Goal: Answer question/provide support

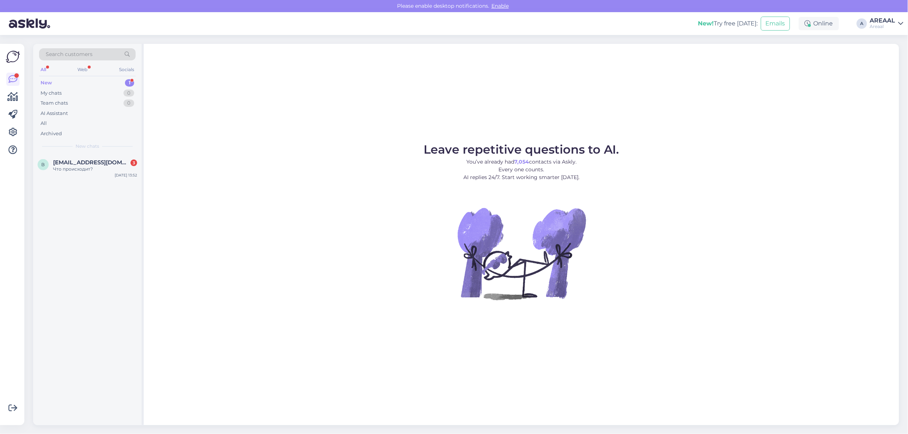
click at [70, 165] on span "[EMAIL_ADDRESS][DOMAIN_NAME]" at bounding box center [91, 162] width 77 height 7
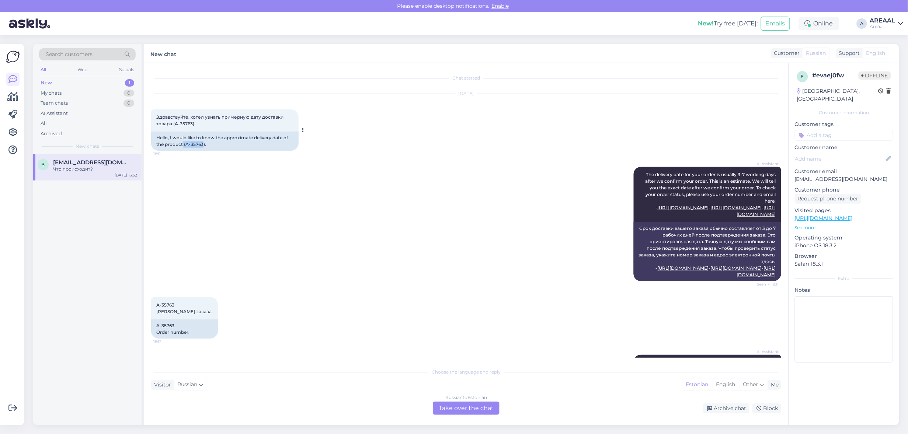
copy div "(A-35763"
drag, startPoint x: 202, startPoint y: 142, endPoint x: 184, endPoint y: 146, distance: 18.1
click at [184, 146] on div "Hello, I would like to know the approximate delivery date of the product (A-357…" at bounding box center [224, 141] width 147 height 19
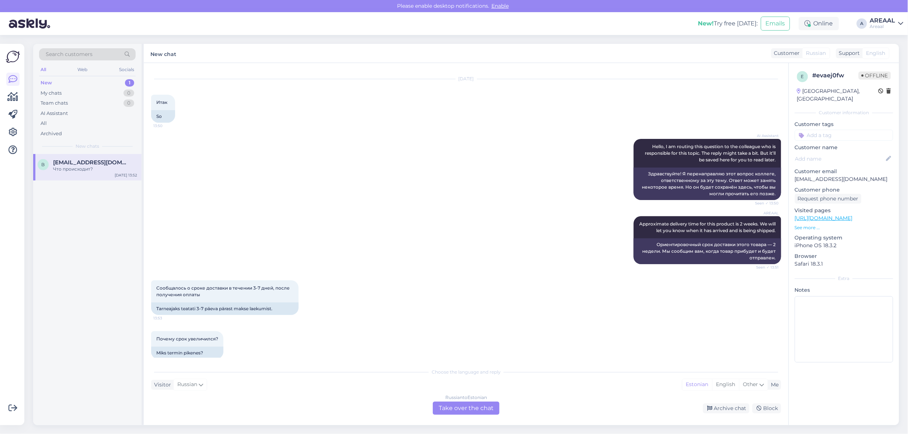
scroll to position [2132, 0]
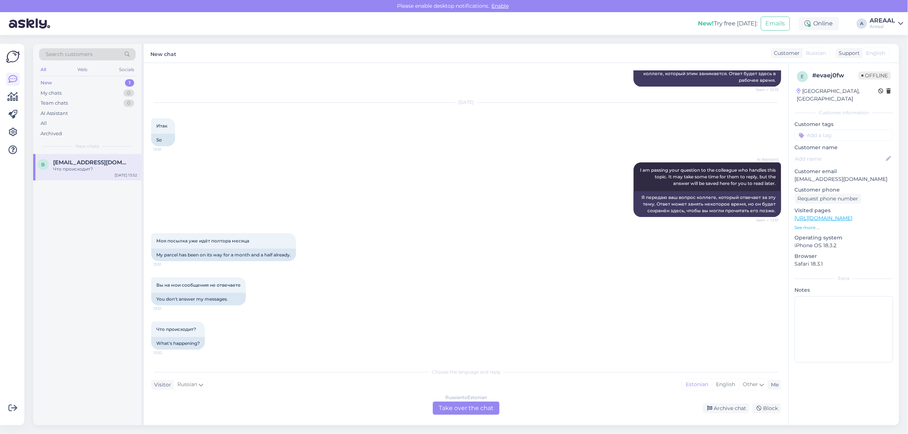
click at [474, 183] on div "AI Assistant I am passing your question to the colleague who handles this topic…" at bounding box center [466, 189] width 630 height 71
drag, startPoint x: 476, startPoint y: 419, endPoint x: 472, endPoint y: 409, distance: 10.3
click at [474, 415] on div "Chat started [DATE] Здравствуйте, хотел узнать примерную дату доставки товара (…" at bounding box center [466, 244] width 645 height 362
click at [472, 409] on div "Russian to Estonian Take over the chat" at bounding box center [466, 408] width 67 height 13
click at [470, 398] on div "Russian to Estonian" at bounding box center [466, 397] width 42 height 7
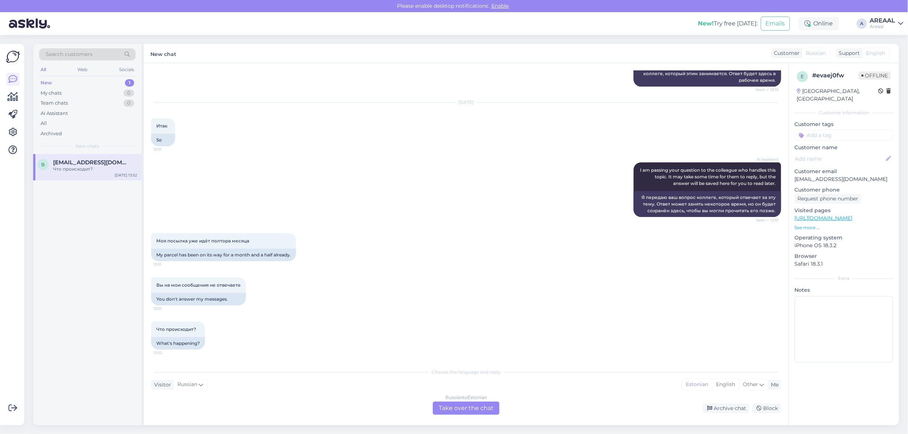
scroll to position [2115, 0]
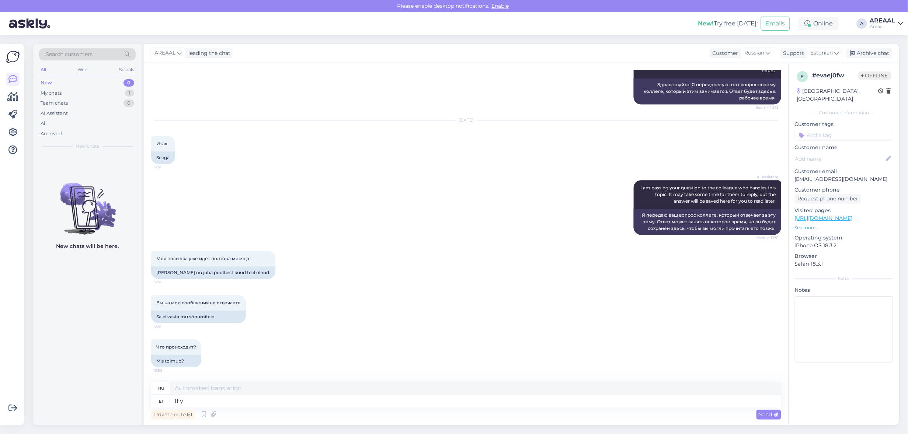
type textarea "If yo"
type textarea "Если"
type textarea "If you h"
type textarea "Если ты"
type textarea "If you have a"
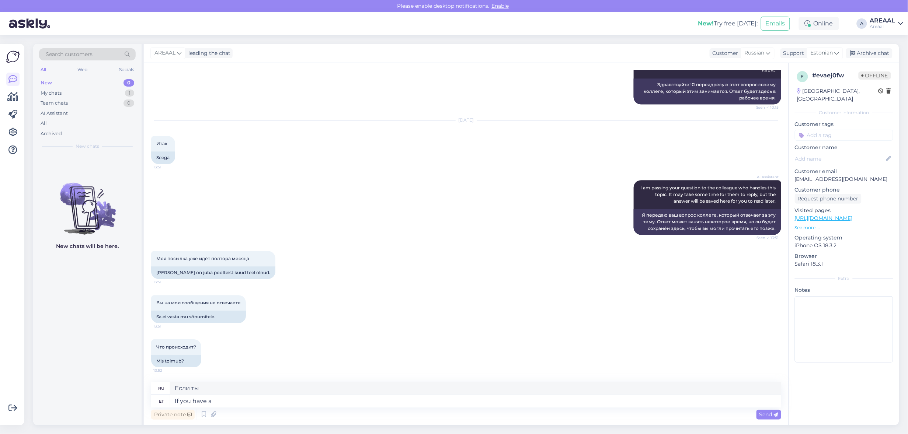
type textarea "Если у вас есть"
type textarea "If you have a problem, plea"
type textarea "Если у вас возникли проблемы,"
type textarea "If you have a problem, please wri"
type textarea "Если у вас возникли проблемы, пожалуйста,"
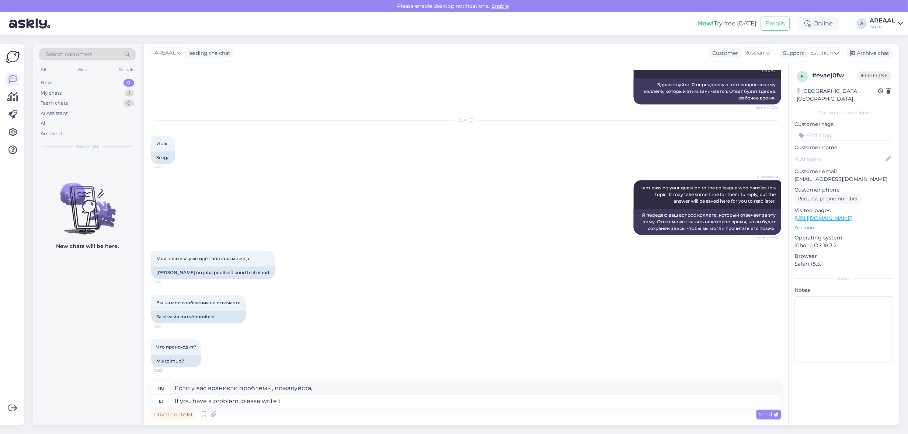
type textarea "If you have a problem, please write to"
type textarea "Если у вас возникли проблемы, пожалуйста, напишите"
type textarea "If you have a problem, please write to our"
type textarea "Если у вас возникли проблемы, пожалуйста, напишите нам"
type textarea "If you have a problem, please write to our custo"
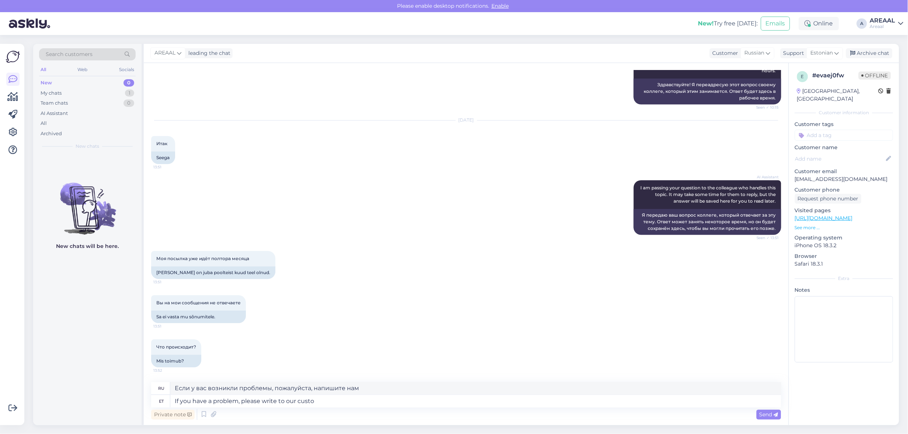
type textarea "Если у вас возникли проблемы, пожалуйста, напишите нам."
type textarea "If you have a problem, please write to our custome"
type textarea "Если у вас возникли проблемы, пожалуйста, напишите нашему клиенту"
type textarea "If you have a problem, please write to our customer service info"
type textarea "Если у вас возникли проблемы, пожалуйста, напишите в нашу службу поддержки клие…"
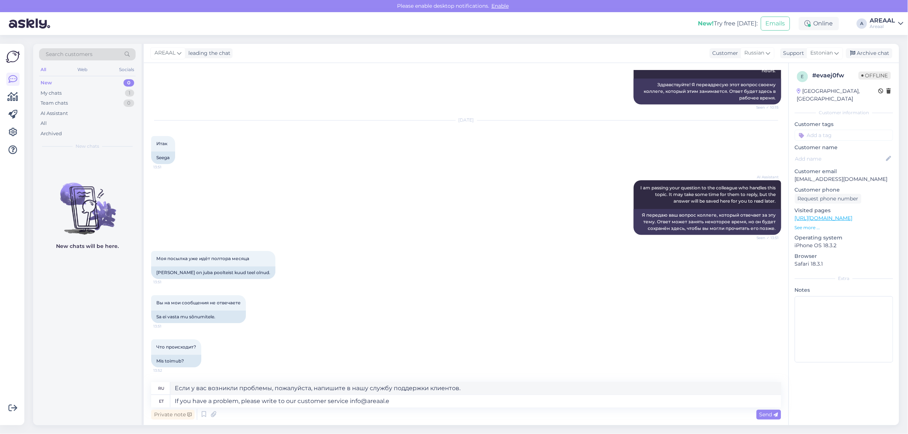
type textarea "If you have a problem, please write to our customer service [EMAIL_ADDRESS][DOM…"
type textarea "Если у вас возникли проблемы, напишите, пожалуйста, в нашу службу поддержки кли…"
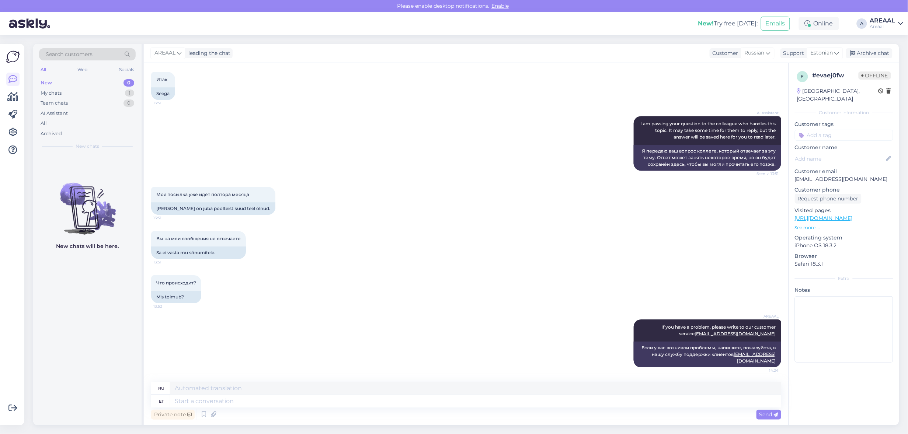
click at [882, 46] on div "AREAAL leading the chat Customer Russian Support Estonian Archive chat" at bounding box center [521, 53] width 755 height 19
click at [882, 52] on div "Archive chat" at bounding box center [869, 53] width 46 height 10
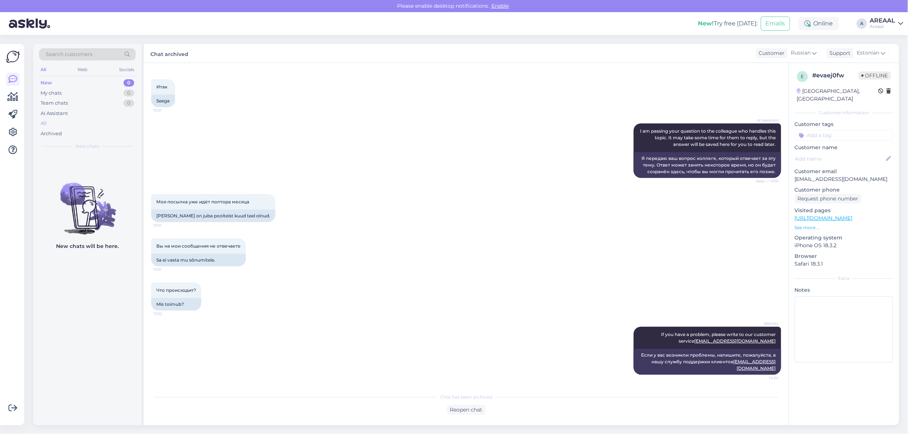
click at [61, 125] on div "All" at bounding box center [87, 123] width 97 height 10
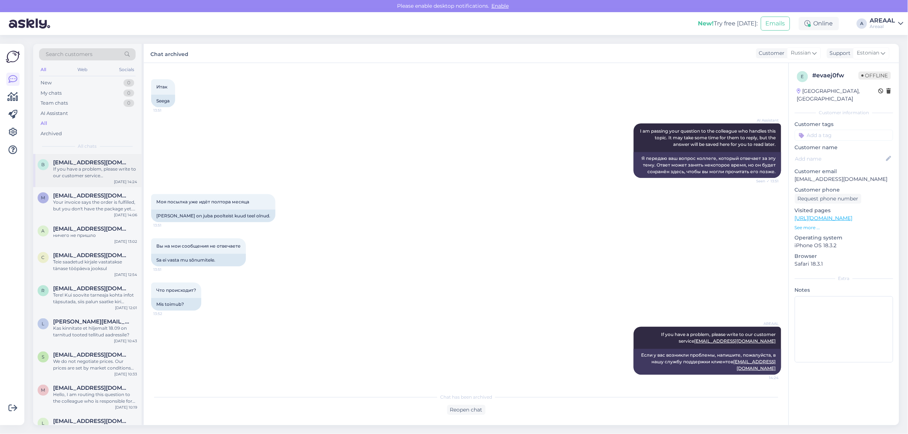
click at [73, 172] on div "If you have a problem, please write to our customer service [EMAIL_ADDRESS][DOM…" at bounding box center [95, 172] width 84 height 13
click at [373, 160] on div "AI Assistant I am passing your question to the colleague who handles this topic…" at bounding box center [466, 150] width 630 height 71
click at [375, 146] on div "AI Assistant I am passing your question to the colleague who handles this topic…" at bounding box center [466, 150] width 630 height 71
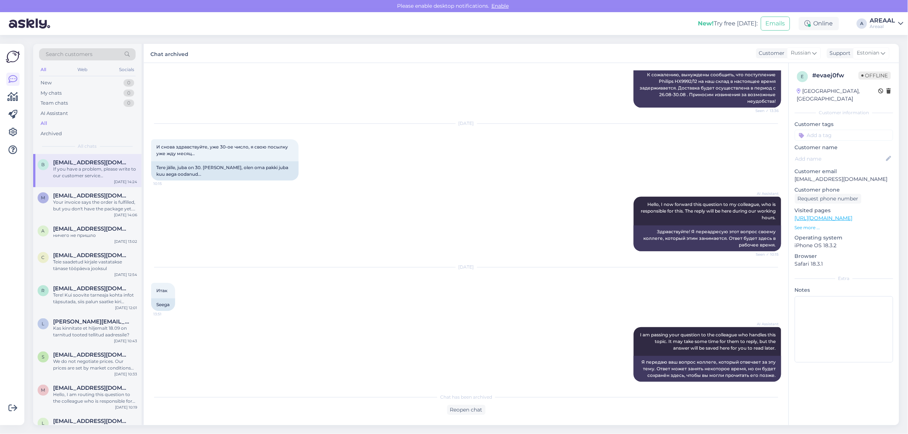
scroll to position [1888, 0]
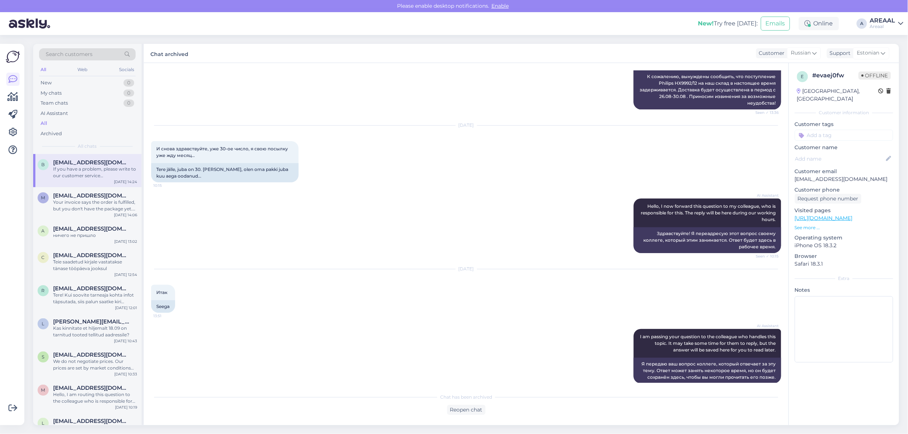
click at [447, 118] on div "AREAAL Kahjuks peame teada andma, et hetkel Philips HX9992/12 jõudmine meie lat…" at bounding box center [466, 76] width 630 height 84
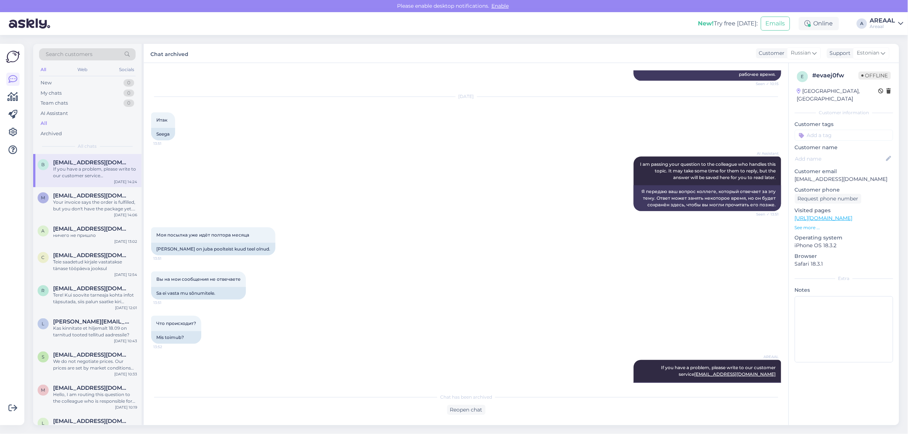
scroll to position [2164, 0]
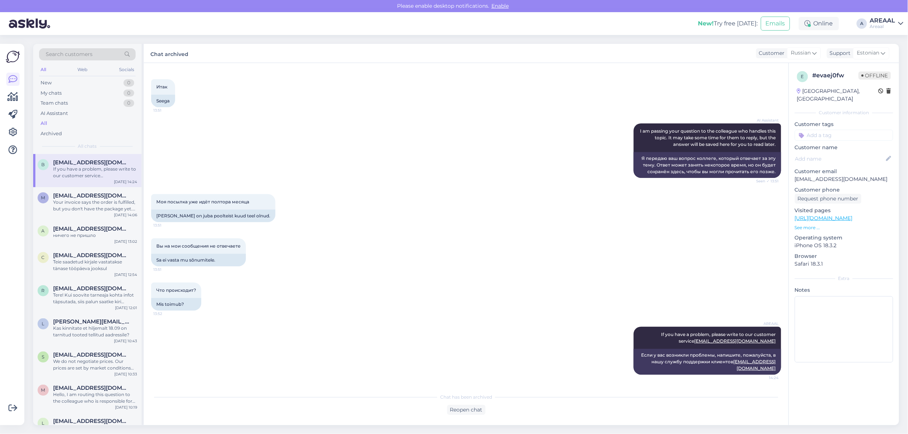
click at [85, 182] on div "b [EMAIL_ADDRESS][DOMAIN_NAME] If you have a problem, please write to our custo…" at bounding box center [87, 170] width 108 height 33
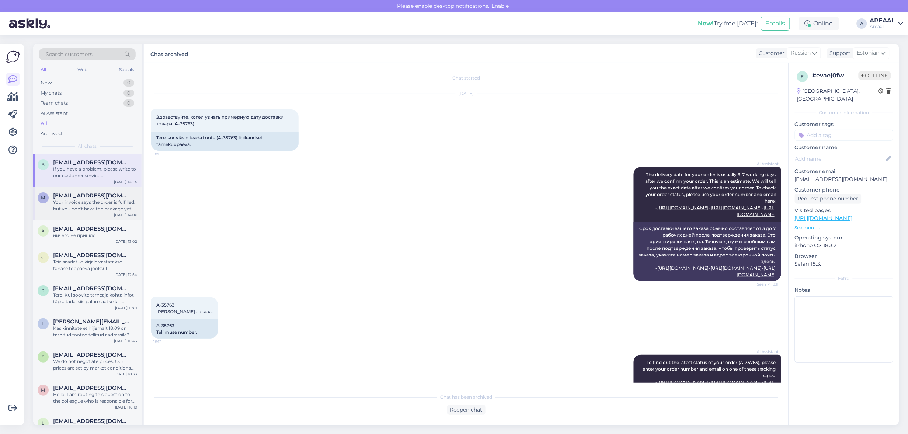
click at [86, 198] on span "[EMAIL_ADDRESS][DOMAIN_NAME]" at bounding box center [91, 195] width 77 height 7
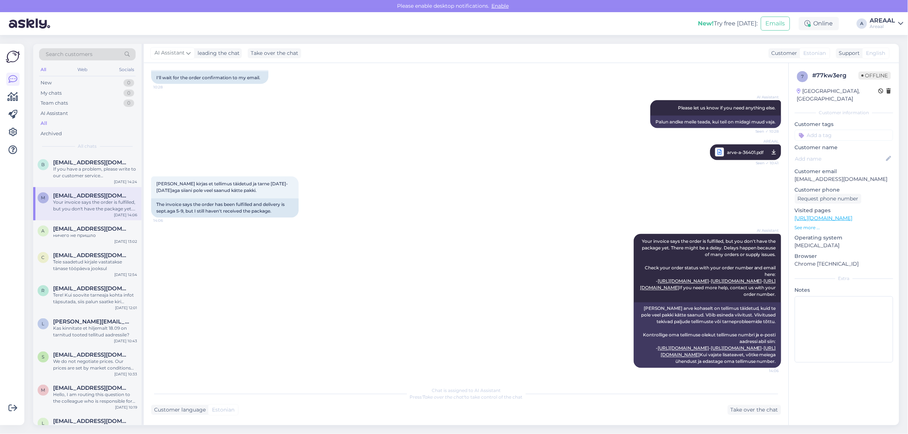
scroll to position [603, 0]
click at [102, 168] on div "If you have a problem, please write to our customer service [EMAIL_ADDRESS][DOM…" at bounding box center [95, 172] width 84 height 13
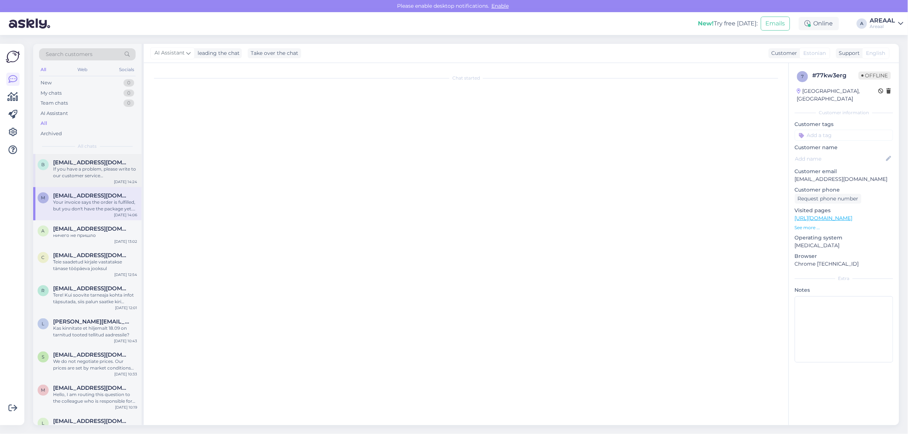
scroll to position [2164, 0]
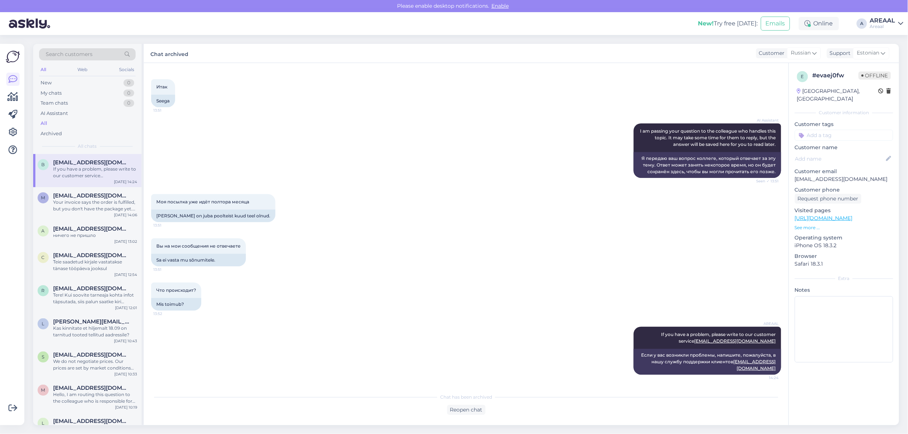
click at [97, 119] on div "All" at bounding box center [87, 123] width 97 height 10
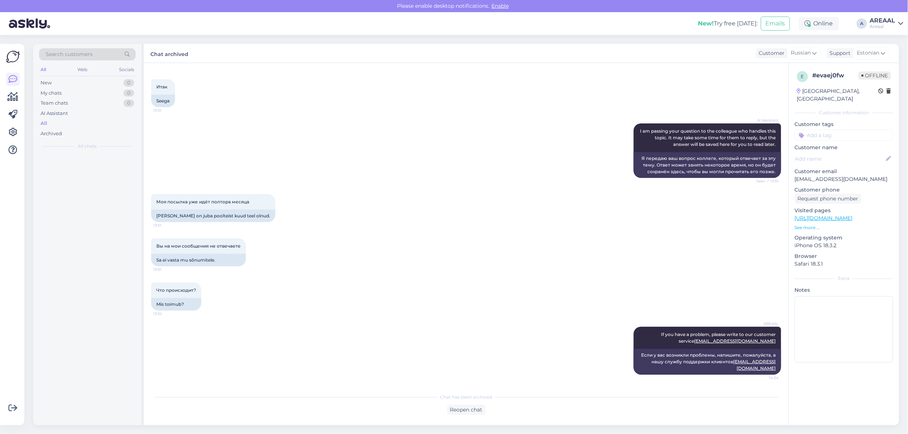
click at [94, 126] on div "All" at bounding box center [87, 123] width 97 height 10
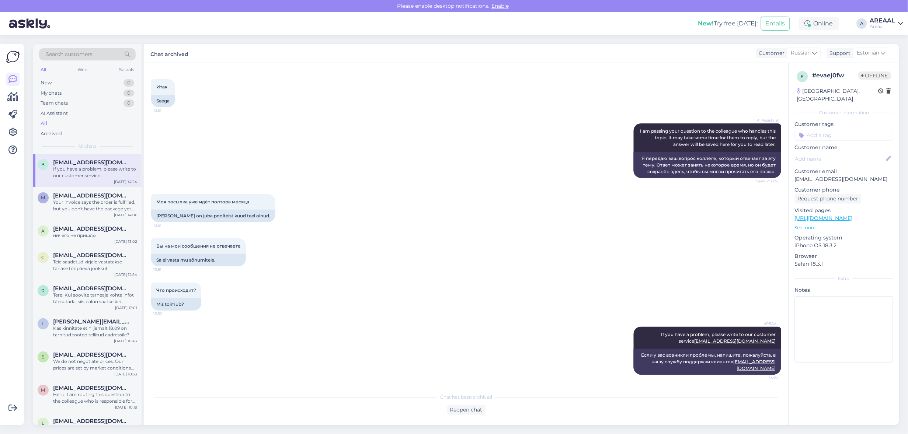
click at [199, 157] on div "AI Assistant I am passing your question to the colleague who handles this topic…" at bounding box center [466, 150] width 630 height 71
click at [90, 198] on span "[EMAIL_ADDRESS][DOMAIN_NAME]" at bounding box center [91, 195] width 77 height 7
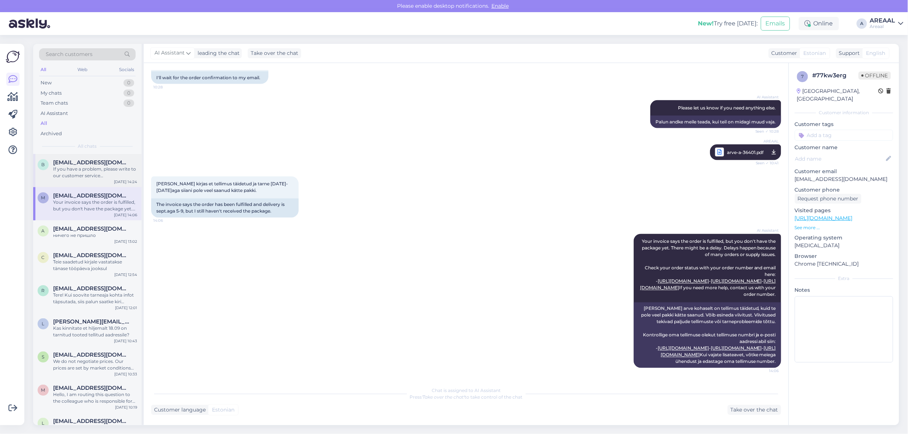
click at [90, 170] on div "If you have a problem, please write to our customer service [EMAIL_ADDRESS][DOM…" at bounding box center [95, 172] width 84 height 13
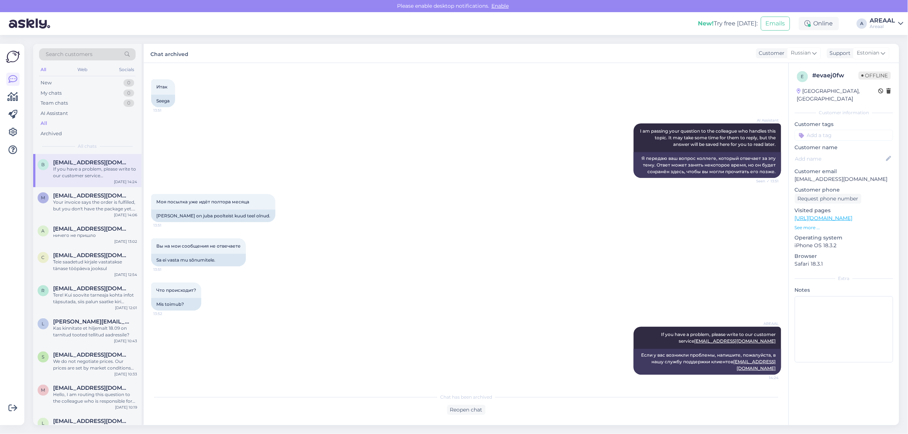
click at [892, 22] on div "AREAAL" at bounding box center [882, 21] width 25 height 6
click at [891, 55] on button "Open" at bounding box center [887, 56] width 21 height 11
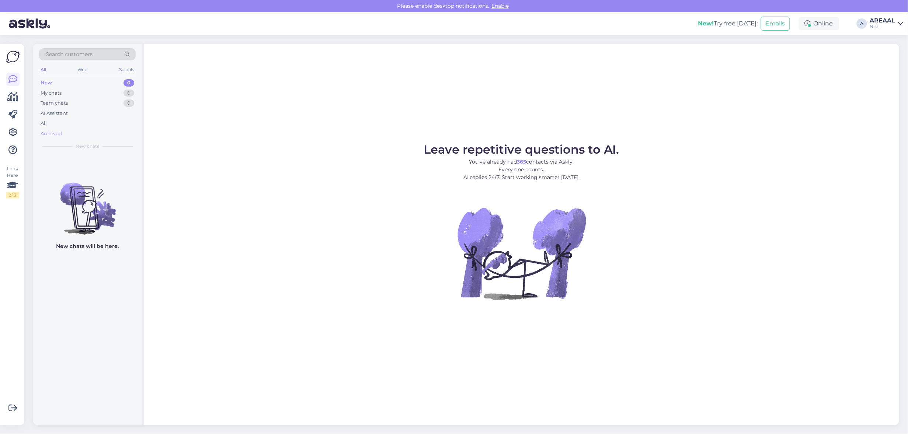
click at [89, 130] on div "Archived" at bounding box center [87, 134] width 97 height 10
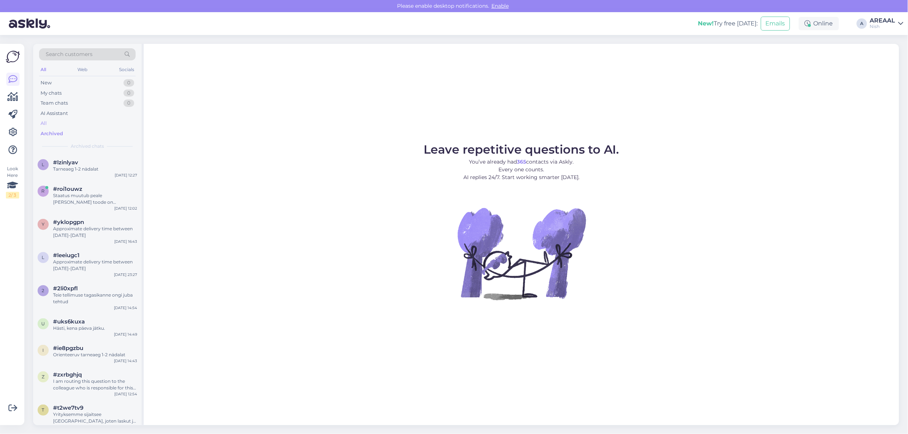
click at [80, 125] on div "All" at bounding box center [87, 123] width 97 height 10
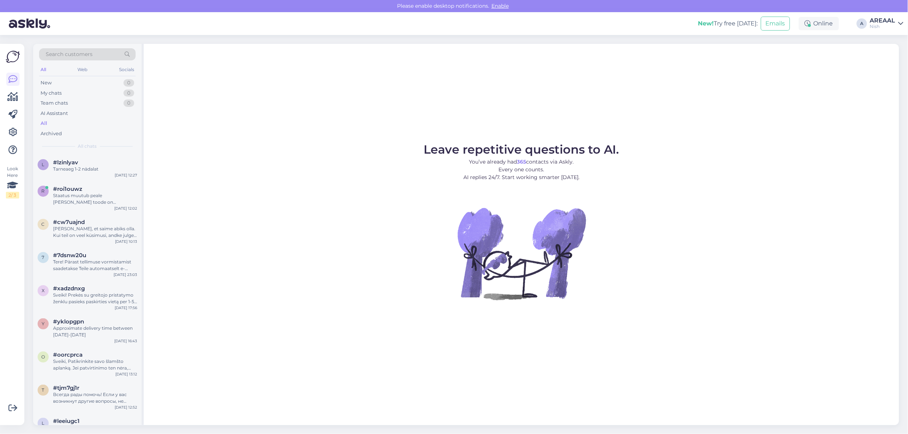
click at [894, 18] on div "AREAAL" at bounding box center [882, 21] width 25 height 6
click at [891, 37] on button "Open" at bounding box center [887, 40] width 21 height 11
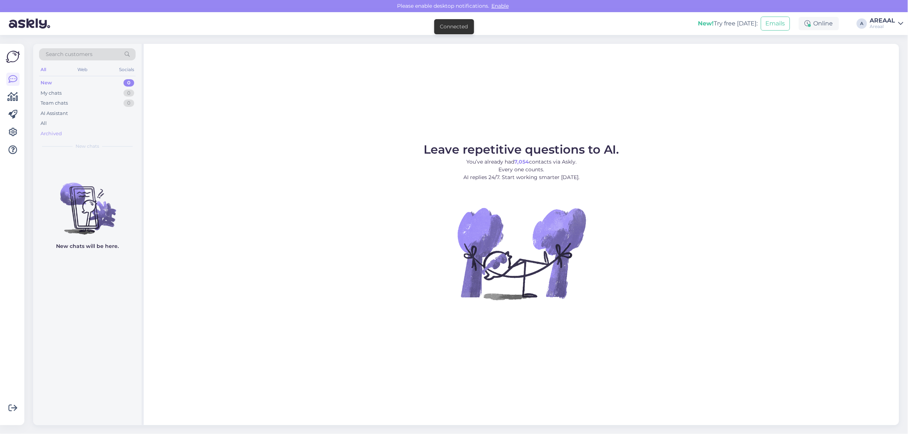
click at [85, 129] on div "Archived" at bounding box center [87, 134] width 97 height 10
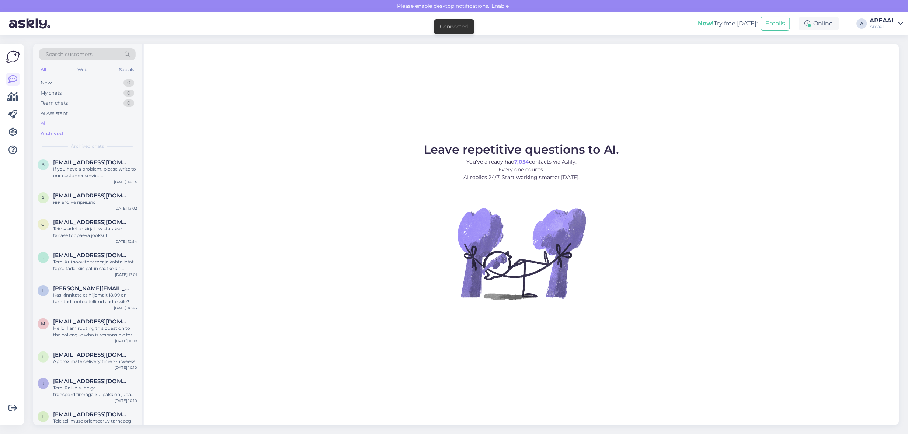
click at [79, 123] on div "All" at bounding box center [87, 123] width 97 height 10
click at [81, 170] on div "If you have a problem, please write to our customer service [EMAIL_ADDRESS][DOM…" at bounding box center [95, 172] width 84 height 13
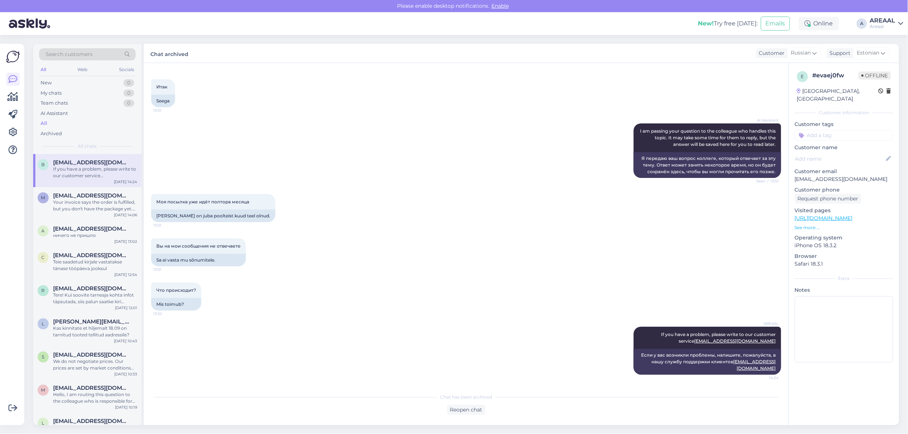
scroll to position [2164, 0]
click at [356, 215] on div "Моя посылка уже идёт полтора месяца 13:51 Minu pakk on juba poolteist kuud teel…" at bounding box center [466, 208] width 630 height 44
click at [519, 186] on div "AI Assistant I am passing your question to the colleague who handles this topic…" at bounding box center [466, 150] width 630 height 71
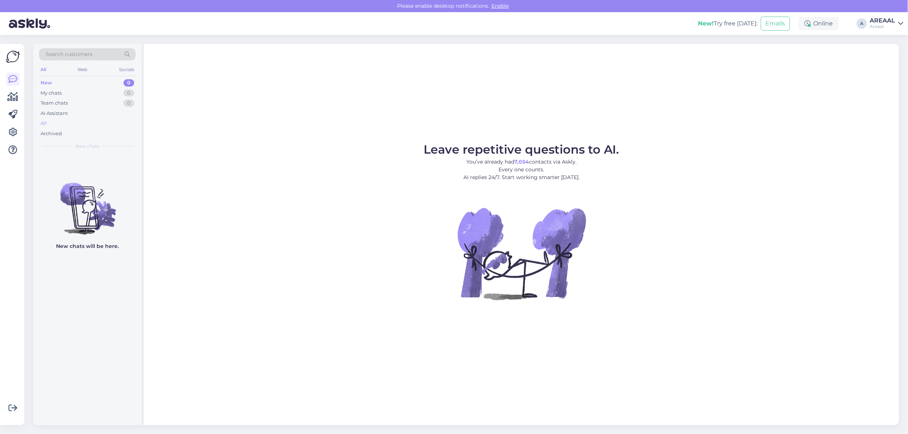
click at [53, 121] on div "All" at bounding box center [87, 123] width 97 height 10
